Goal: Task Accomplishment & Management: Manage account settings

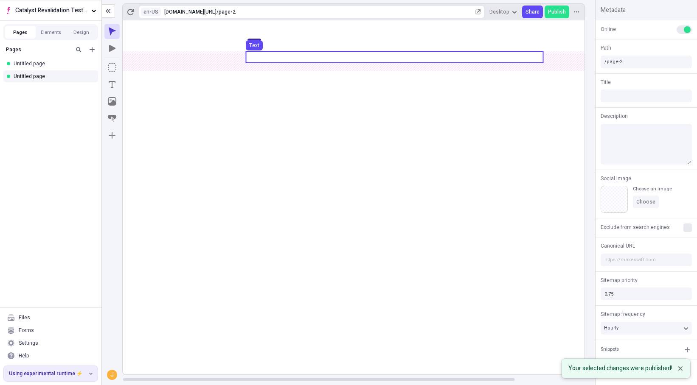
click at [267, 62] on use at bounding box center [394, 56] width 297 height 11
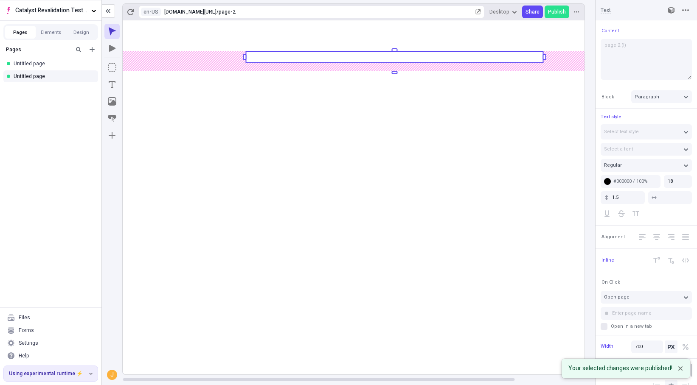
click at [277, 59] on rect at bounding box center [394, 56] width 297 height 11
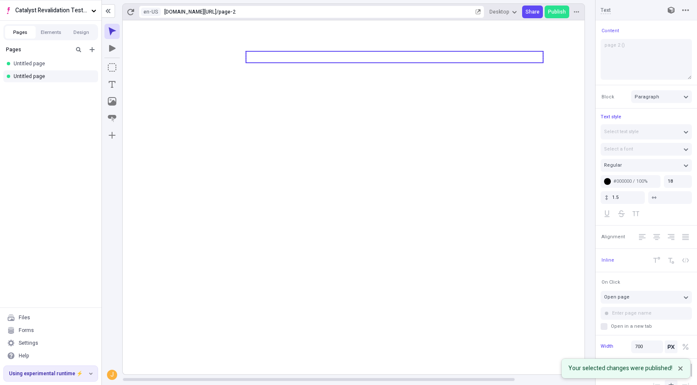
type textarea "page 2 (J)"
click at [481, 311] on icon at bounding box center [395, 197] width 544 height 354
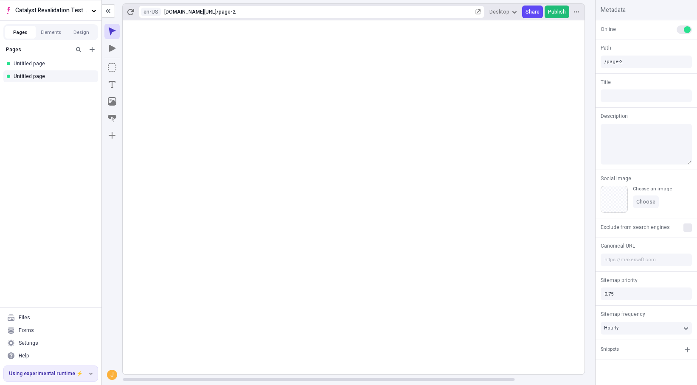
click at [550, 14] on span "Publish" at bounding box center [557, 11] width 18 height 7
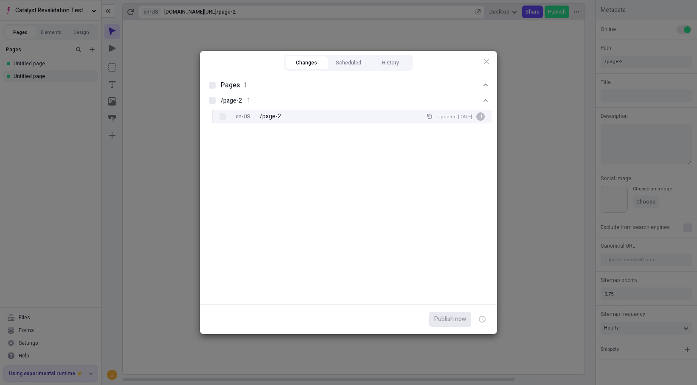
click at [317, 117] on div "en-US /page-2 Updated [DATE] J" at bounding box center [358, 117] width 265 height 14
checkbox input "true"
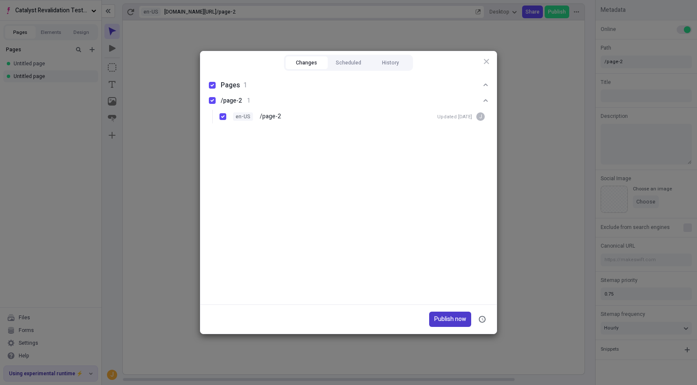
click at [452, 317] on span "Publish now" at bounding box center [450, 319] width 32 height 9
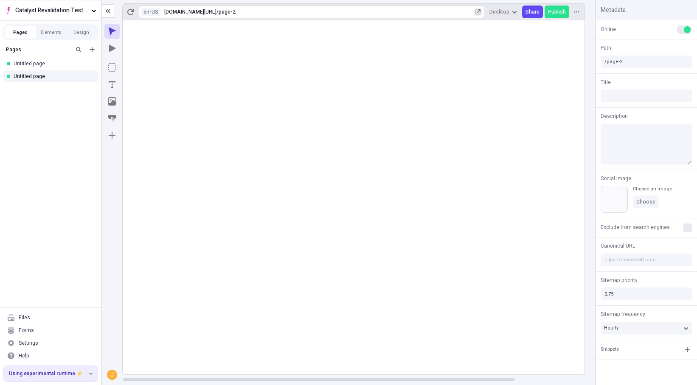
click at [480, 13] on icon "button" at bounding box center [477, 11] width 5 height 5
